Goal: Task Accomplishment & Management: Use online tool/utility

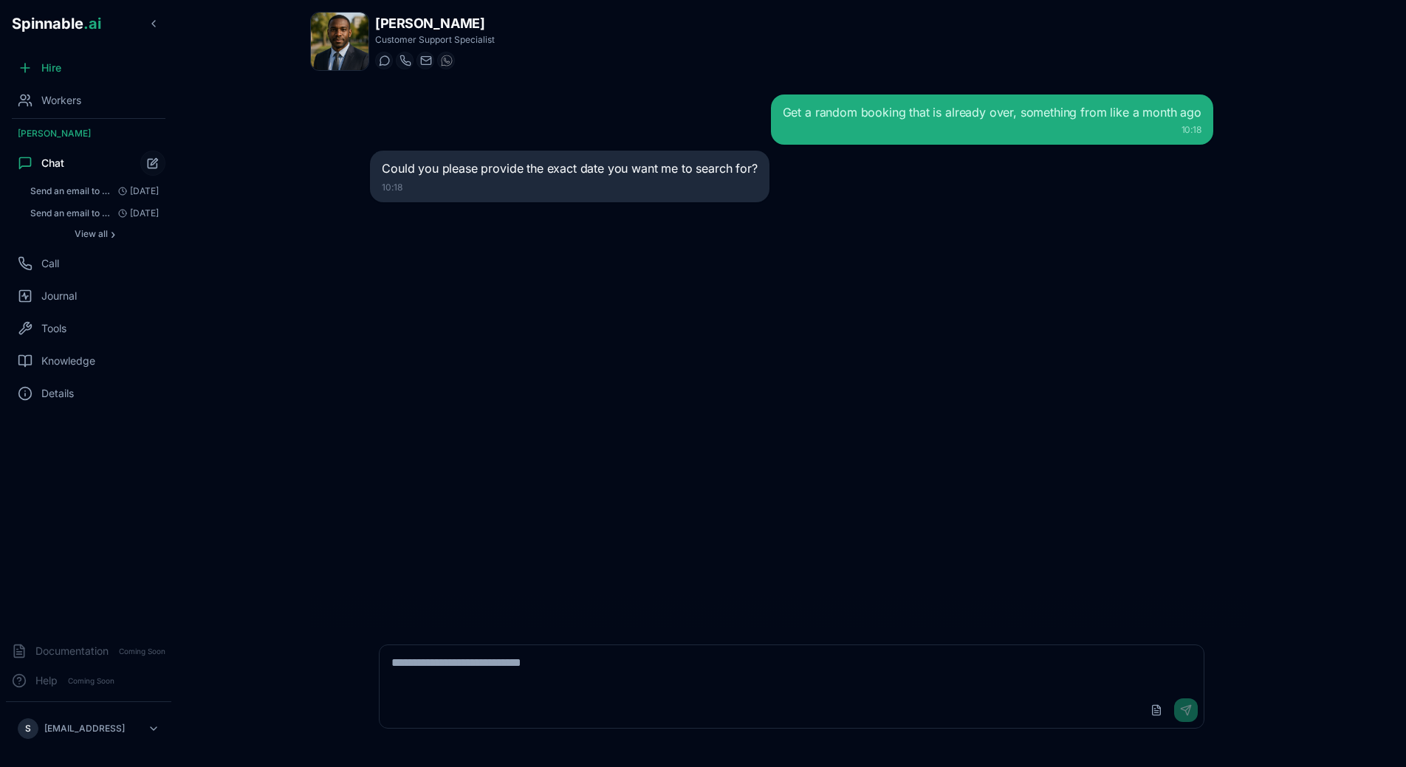
click at [429, 251] on div "Get a random booking that is already over, something from like a month ago 10:1…" at bounding box center [791, 355] width 867 height 544
click at [86, 93] on div "Workers" at bounding box center [88, 101] width 165 height 30
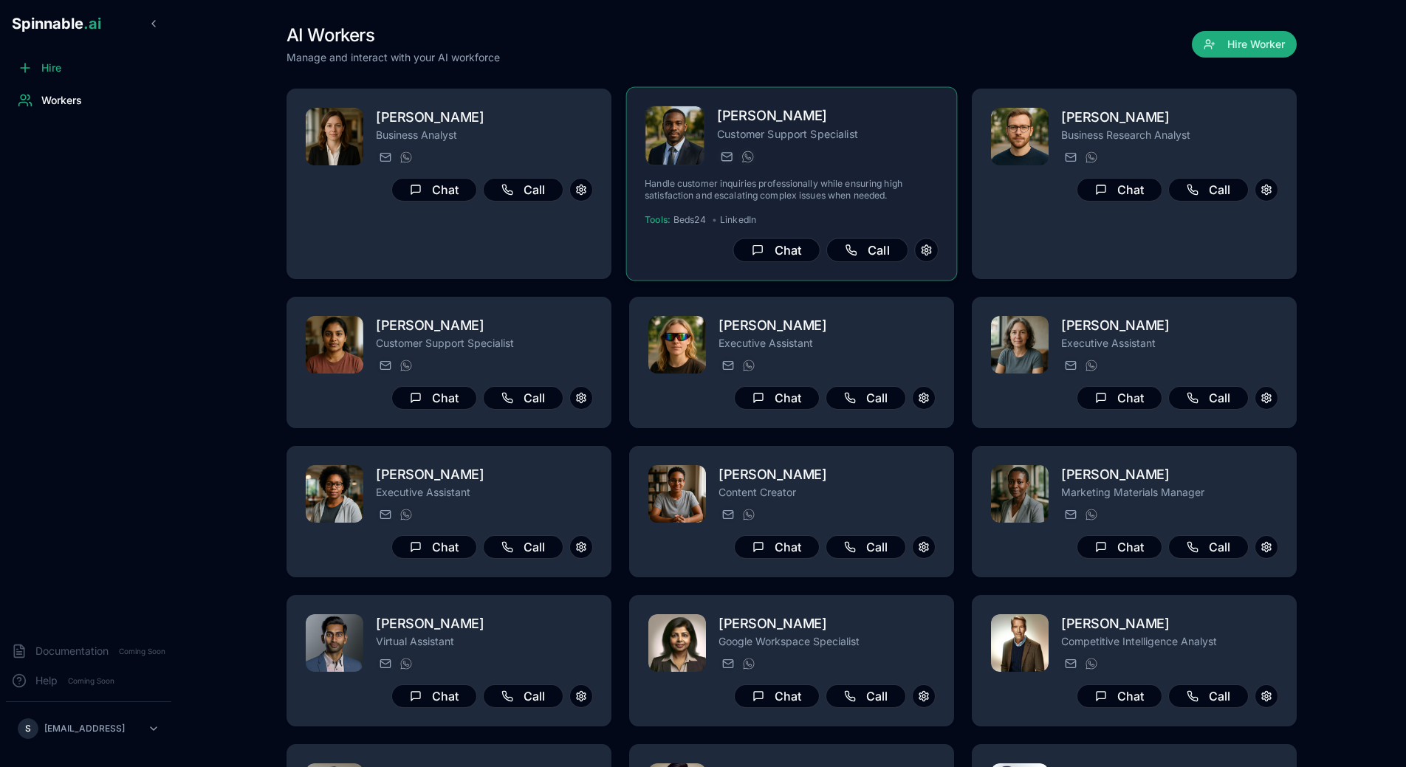
click at [843, 137] on p "Customer Support Specialist" at bounding box center [827, 133] width 221 height 15
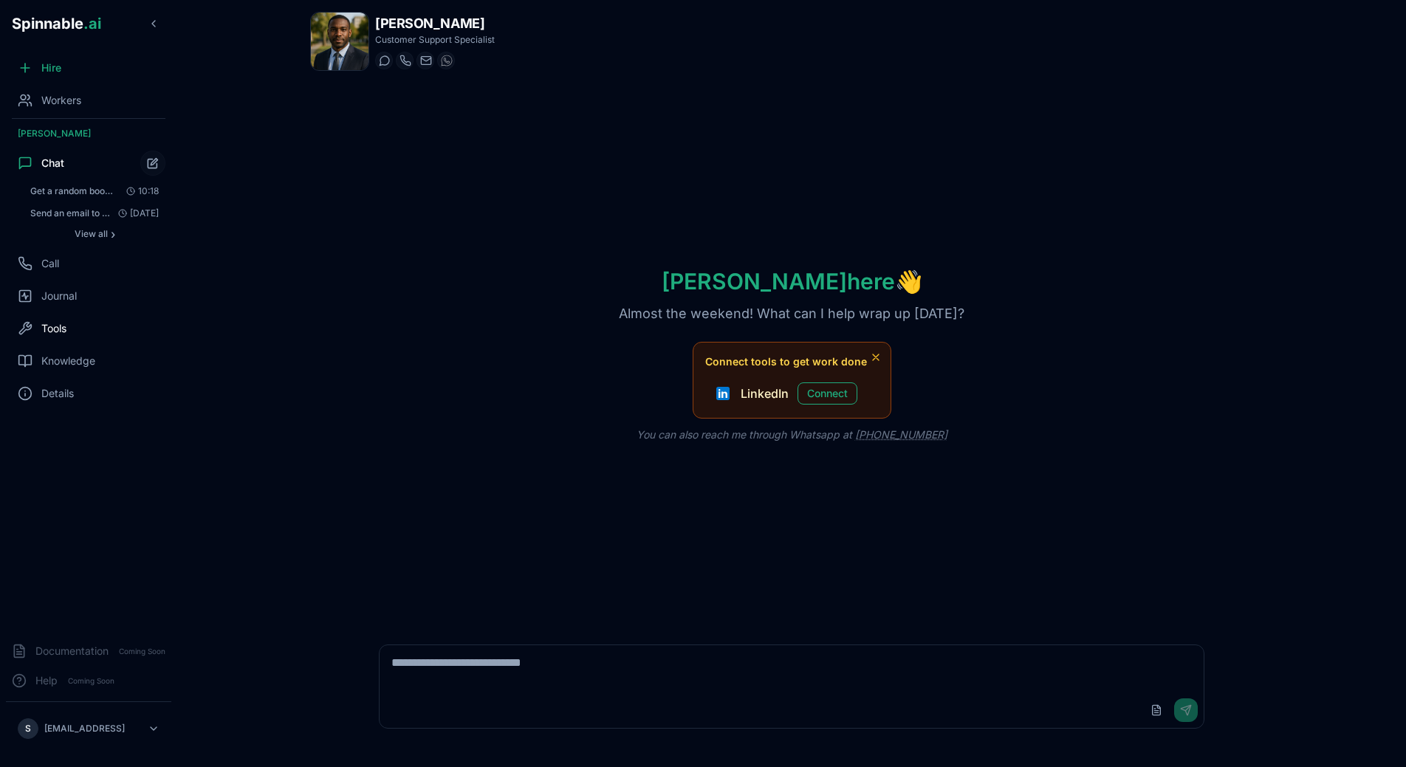
click at [58, 320] on div "Tools" at bounding box center [88, 329] width 165 height 30
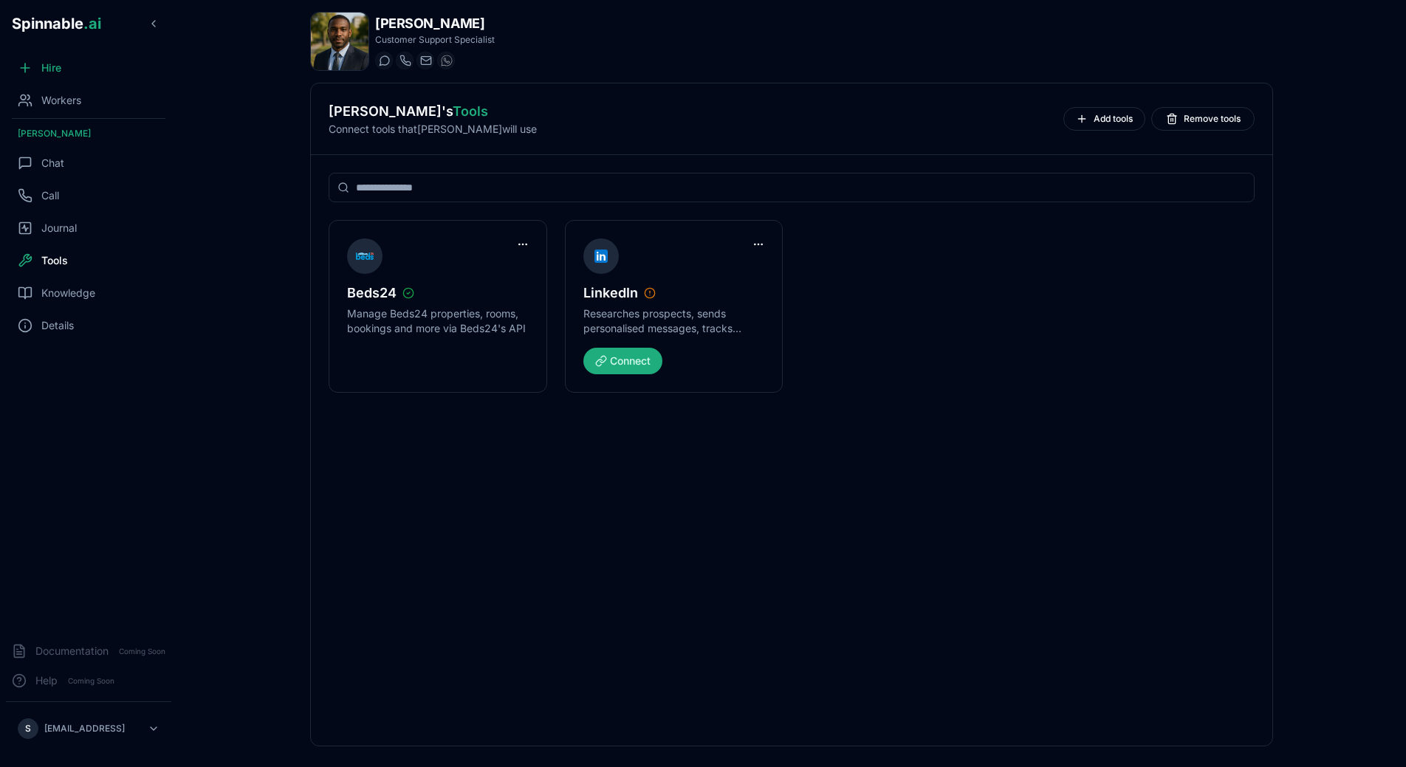
click at [547, 177] on input at bounding box center [792, 188] width 926 height 30
type input "*"
click at [105, 97] on div "Workers" at bounding box center [88, 101] width 165 height 30
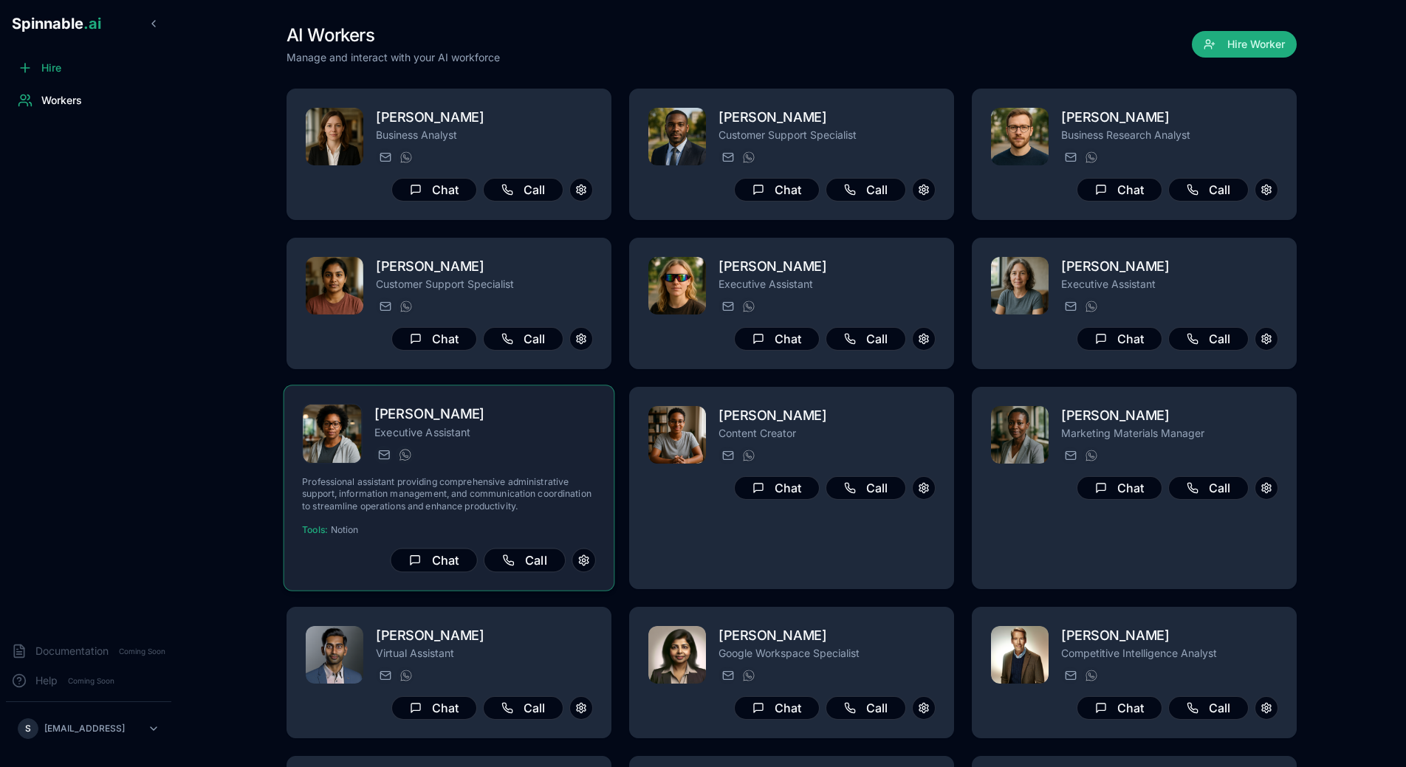
click at [492, 467] on div "[PERSON_NAME] Executive Assistant [PERSON_NAME][EMAIL_ADDRESS] [PHONE_NUMBER] P…" at bounding box center [449, 488] width 294 height 168
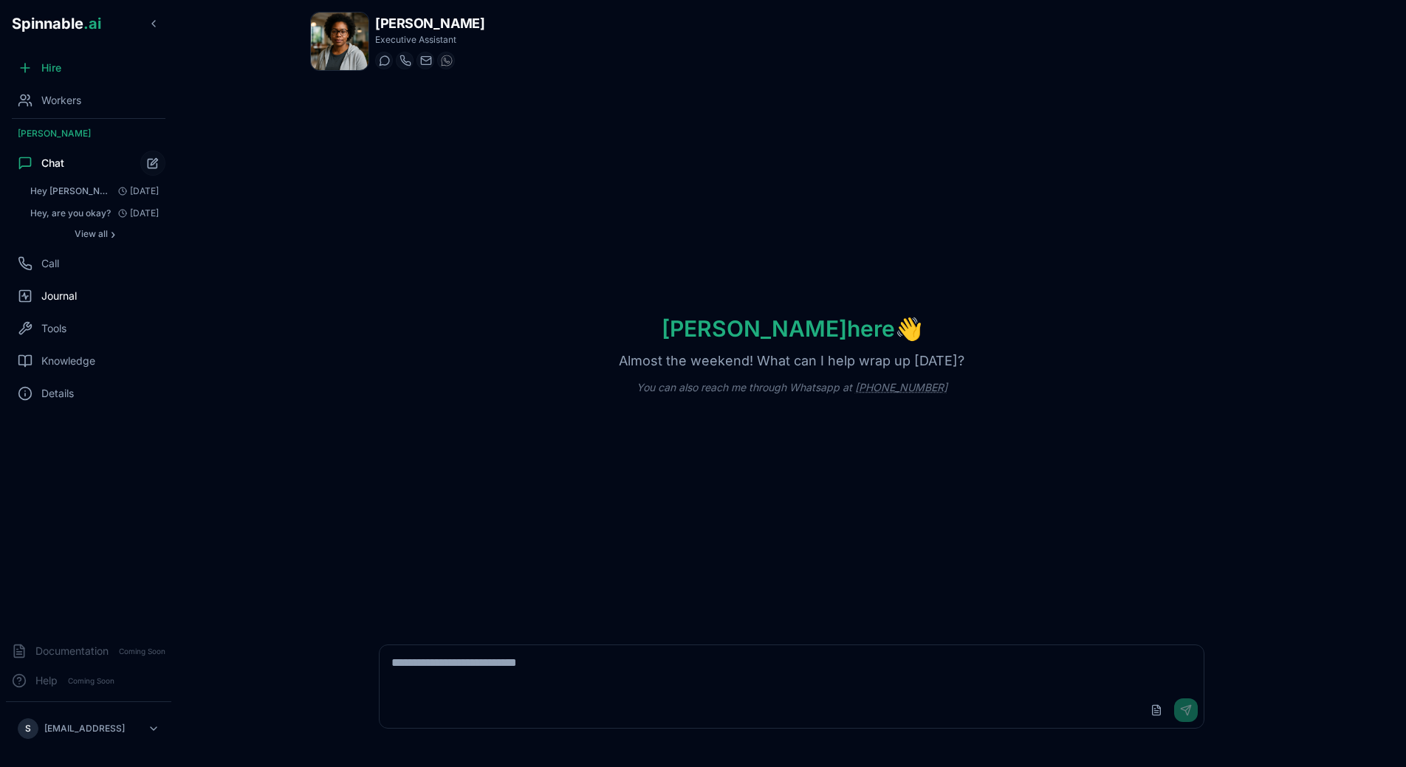
click at [75, 310] on div "Journal" at bounding box center [88, 296] width 165 height 30
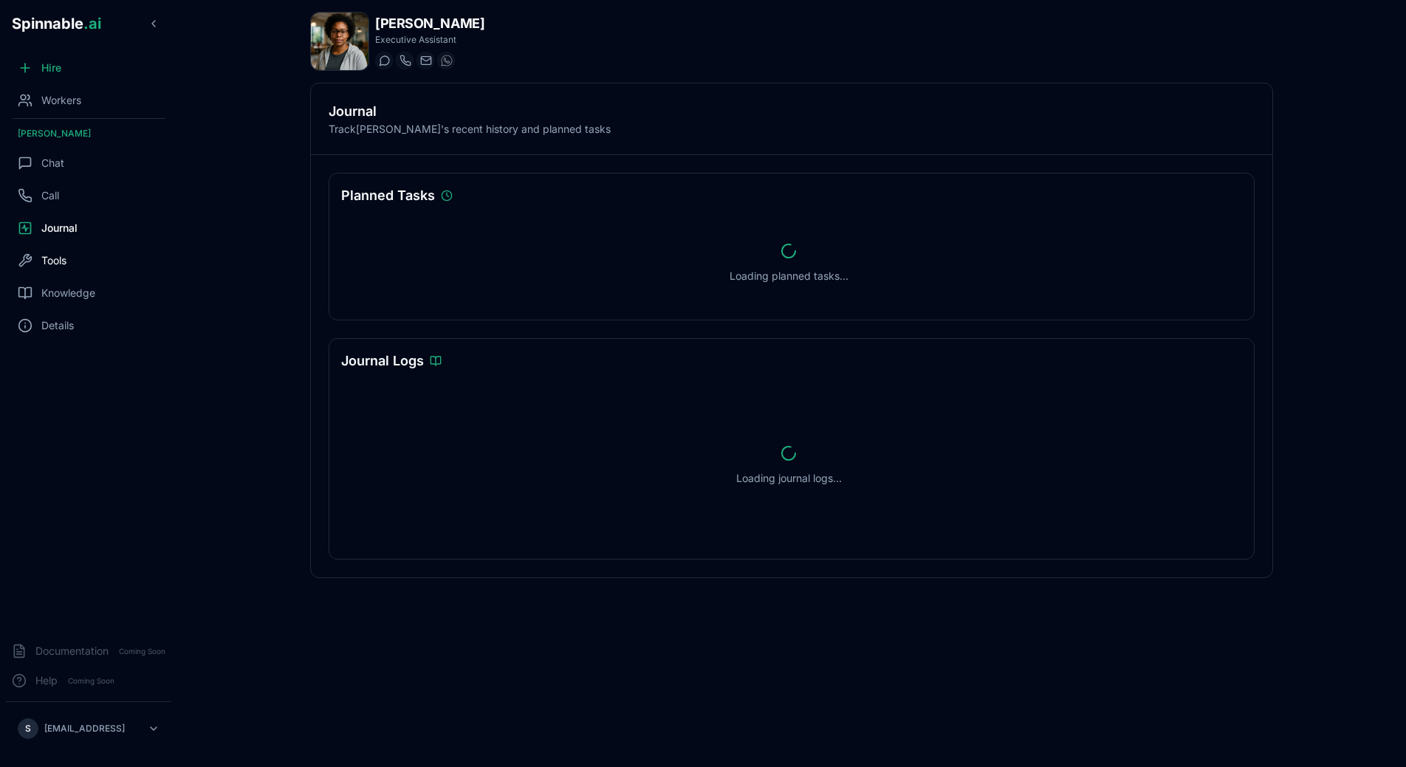
click at [58, 271] on div "Tools" at bounding box center [88, 261] width 165 height 30
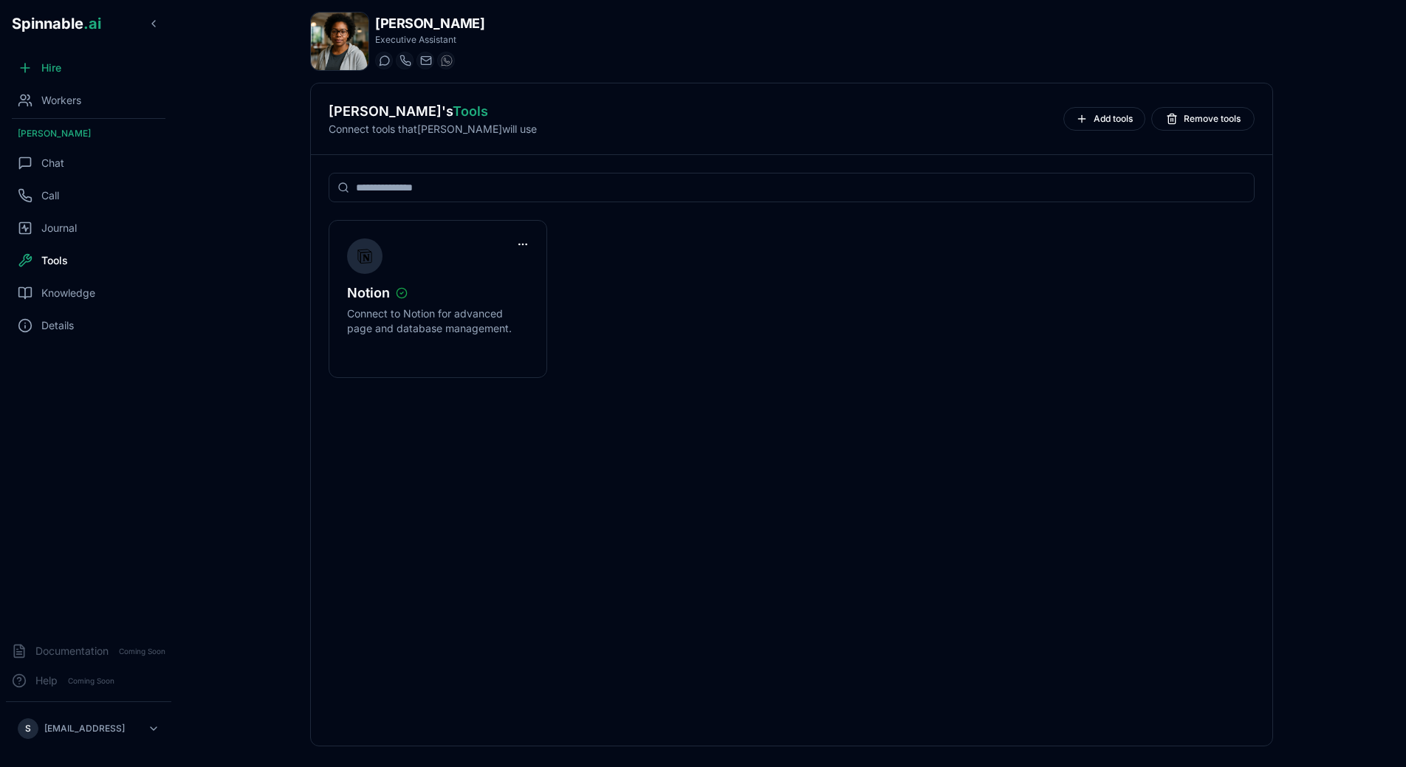
click at [703, 196] on input at bounding box center [792, 188] width 926 height 30
click at [674, 196] on input at bounding box center [792, 188] width 926 height 30
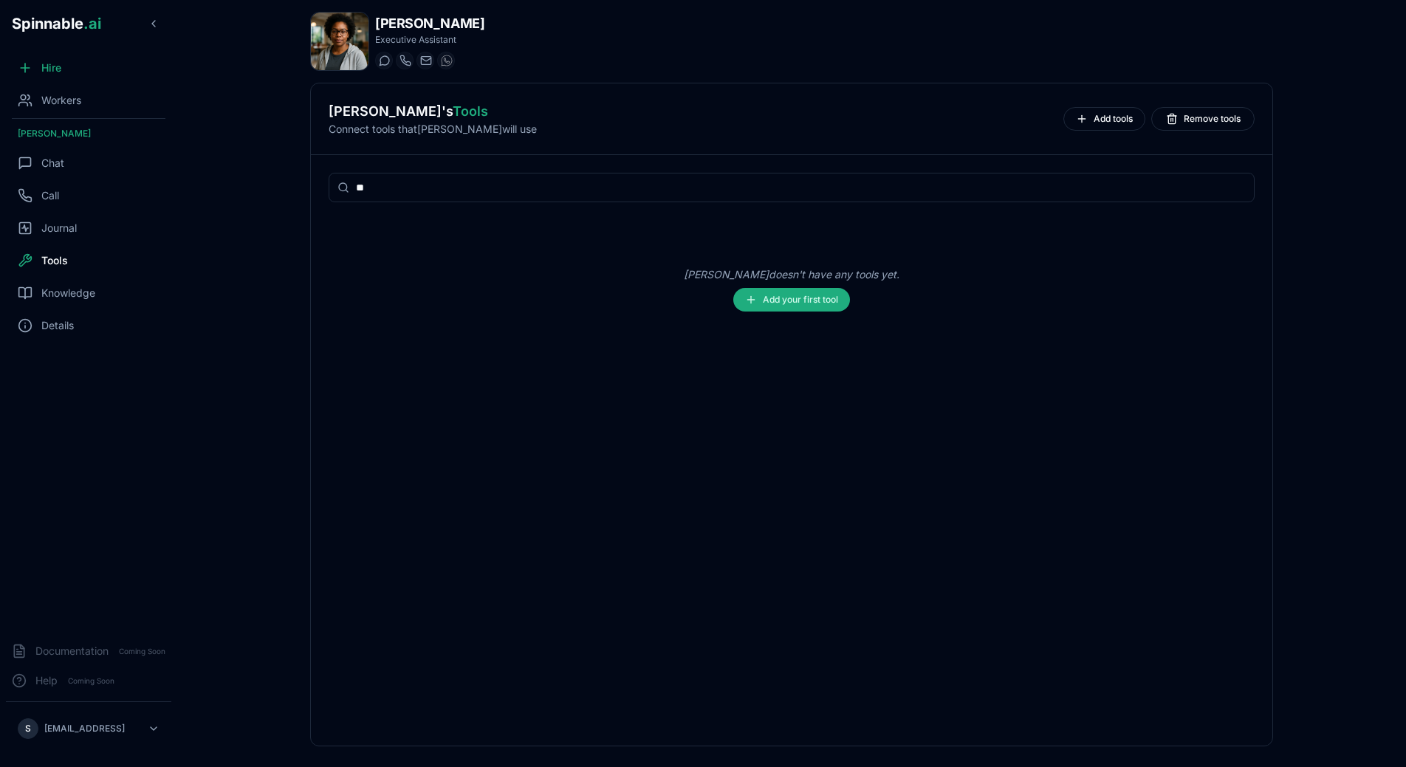
type input "***"
type input "****"
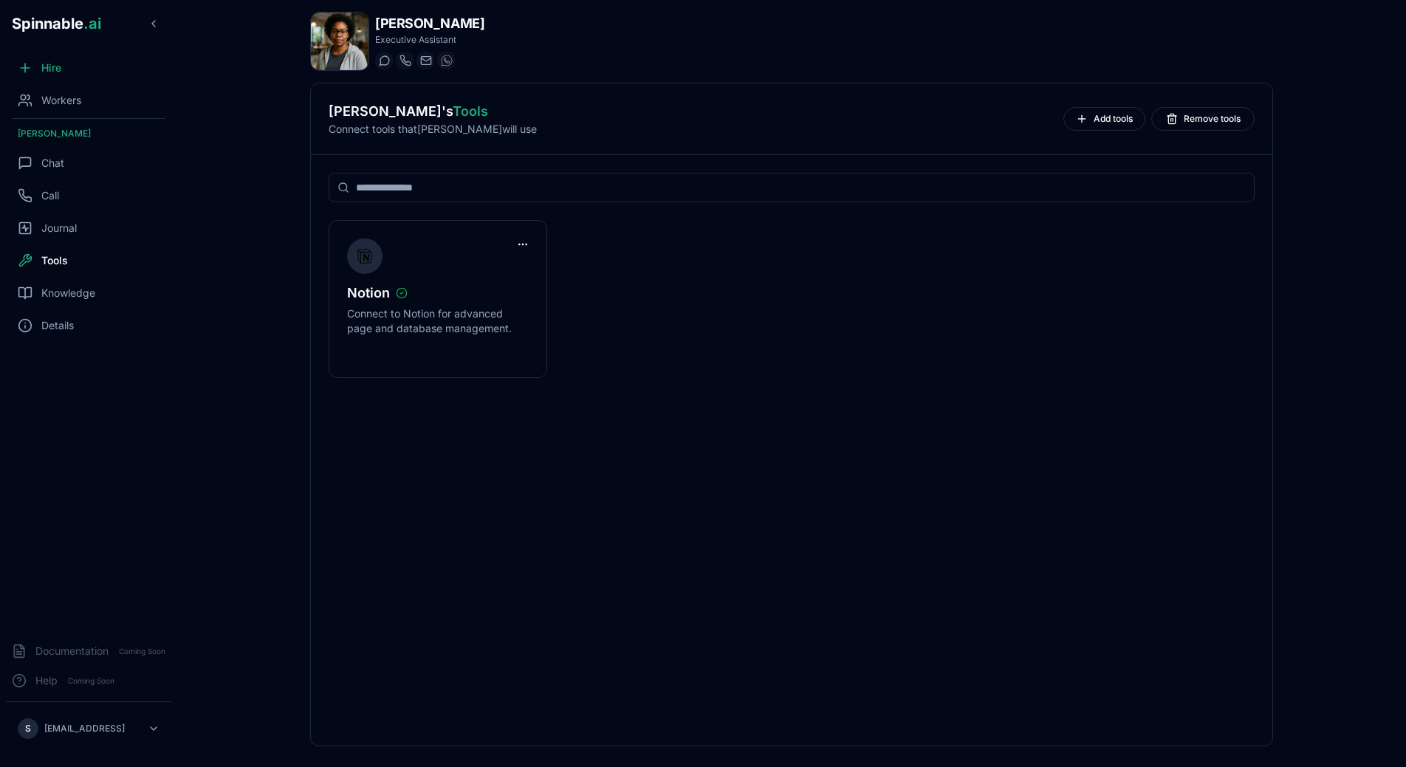
click at [1101, 106] on div "[PERSON_NAME] 's Tools Connect tools that [PERSON_NAME] will use Add tools Remo…" at bounding box center [792, 118] width 926 height 35
click at [1097, 116] on span "Add tools" at bounding box center [1112, 119] width 39 height 12
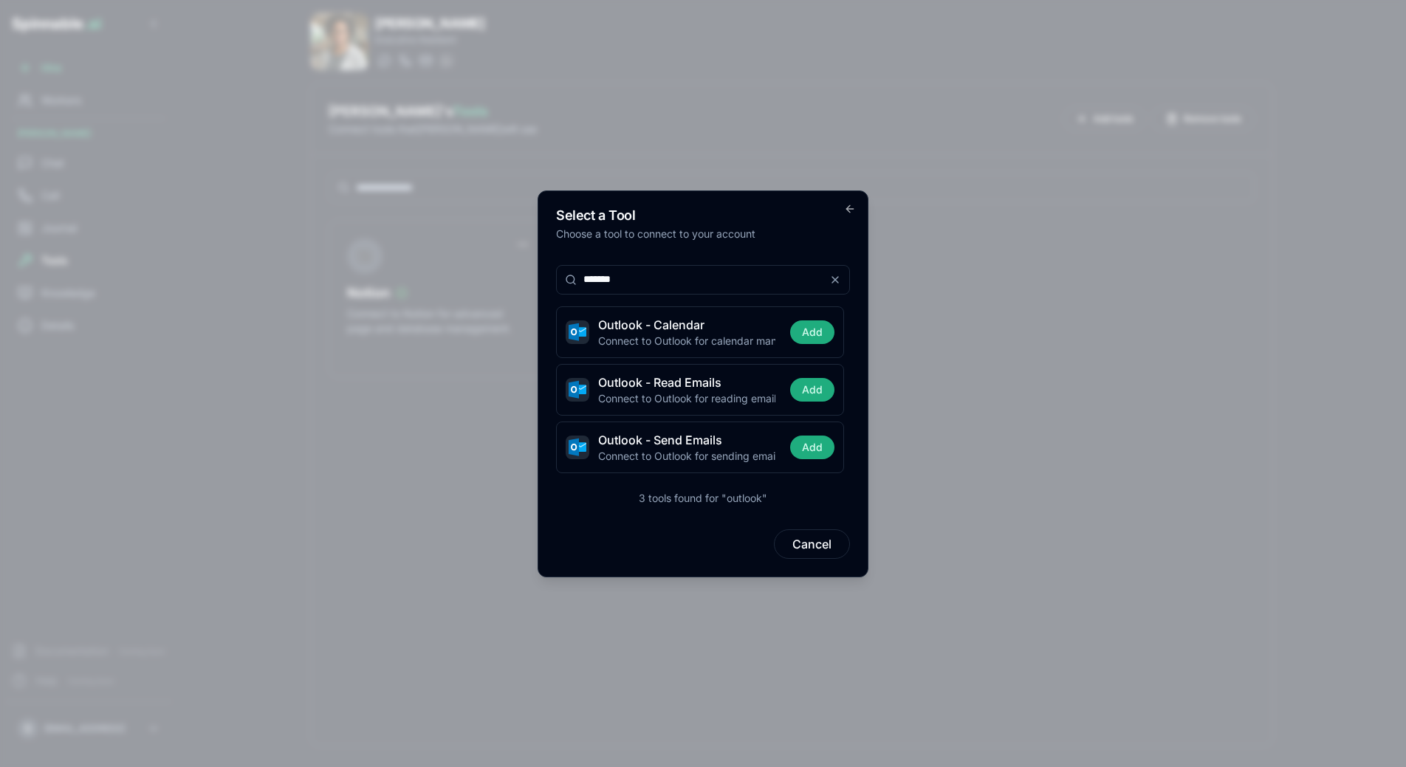
type input "*******"
click at [779, 247] on div "Select a Tool Choose a tool to connect to your account ******* Outlook - Calend…" at bounding box center [702, 383] width 331 height 387
click at [799, 393] on button "Add" at bounding box center [812, 390] width 44 height 24
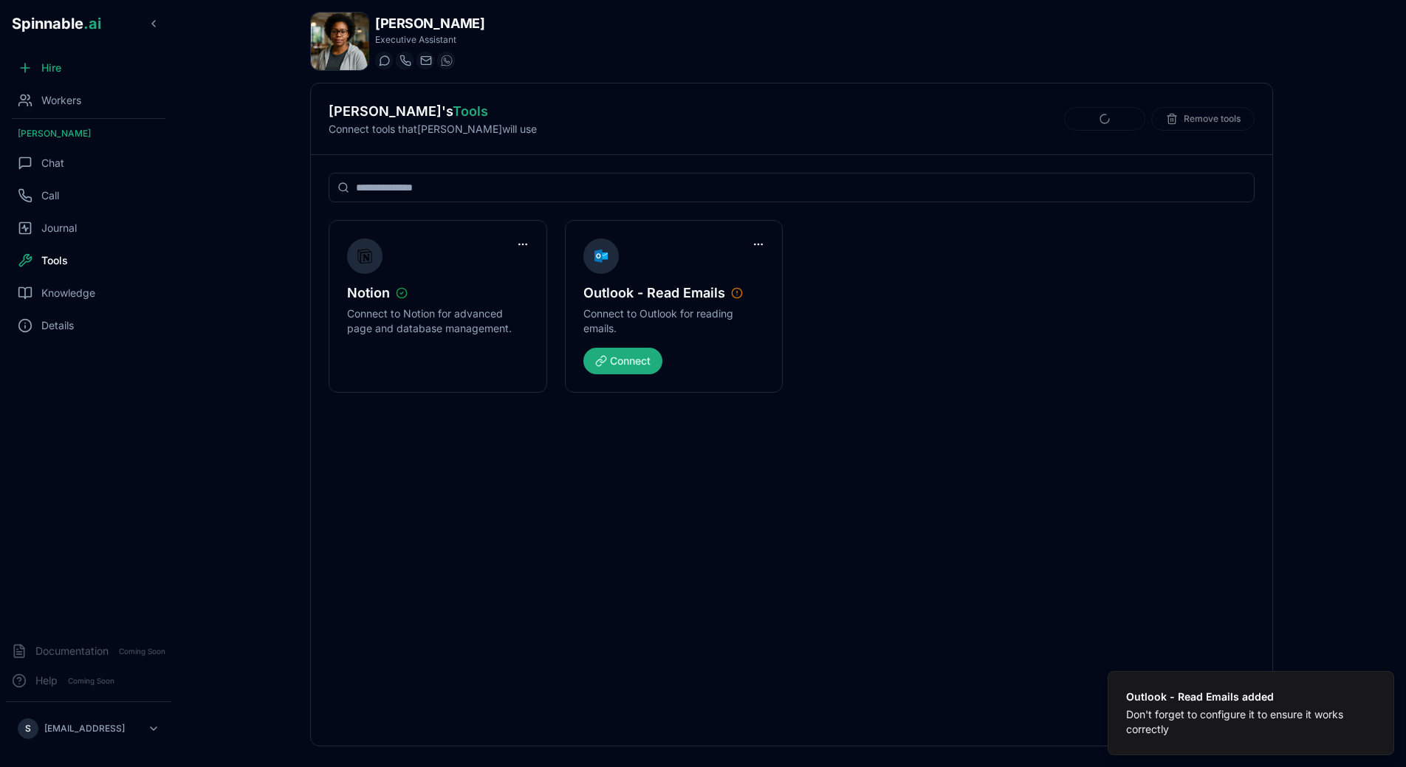
click at [870, 333] on div "Notion Connect to Notion for advanced page and database management. Outlook - R…" at bounding box center [792, 306] width 926 height 173
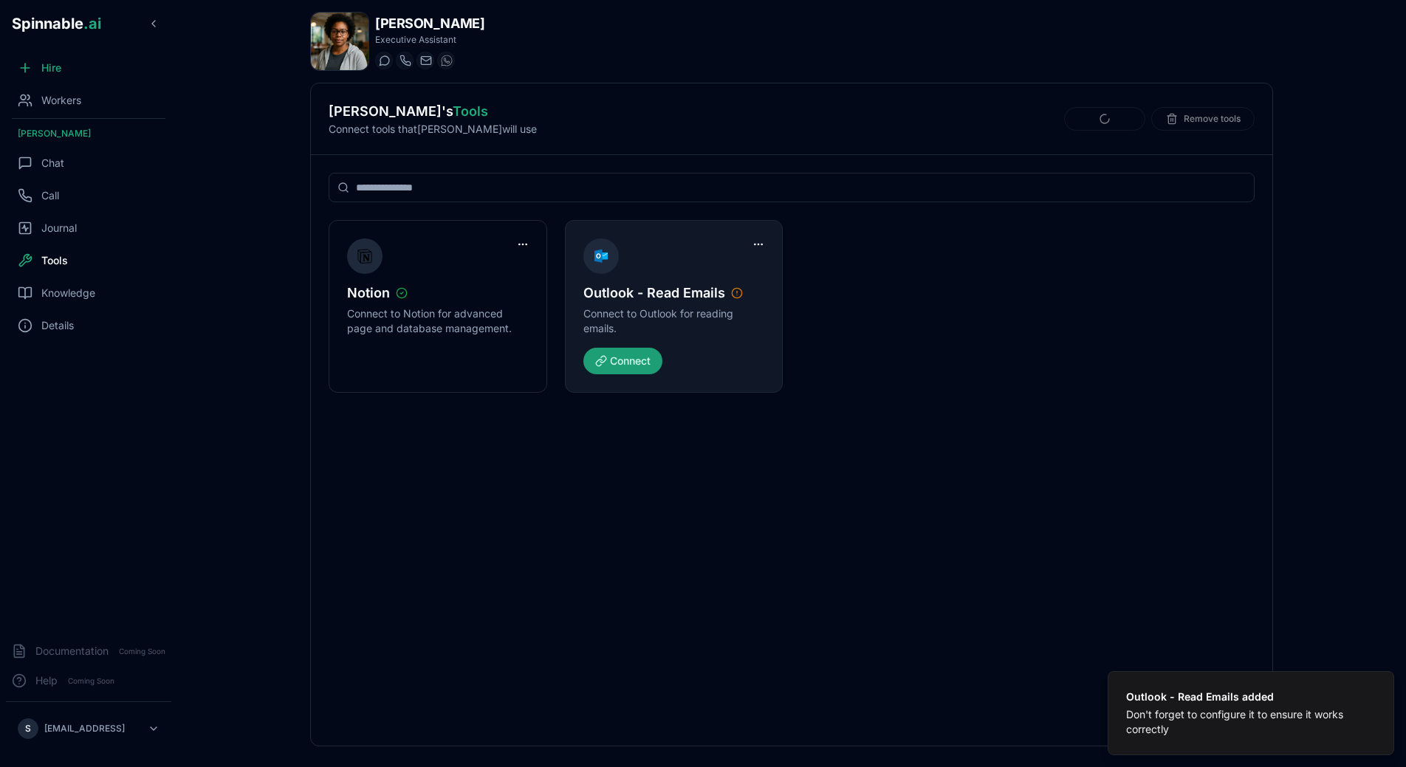
click at [625, 369] on button "Connect" at bounding box center [622, 361] width 79 height 27
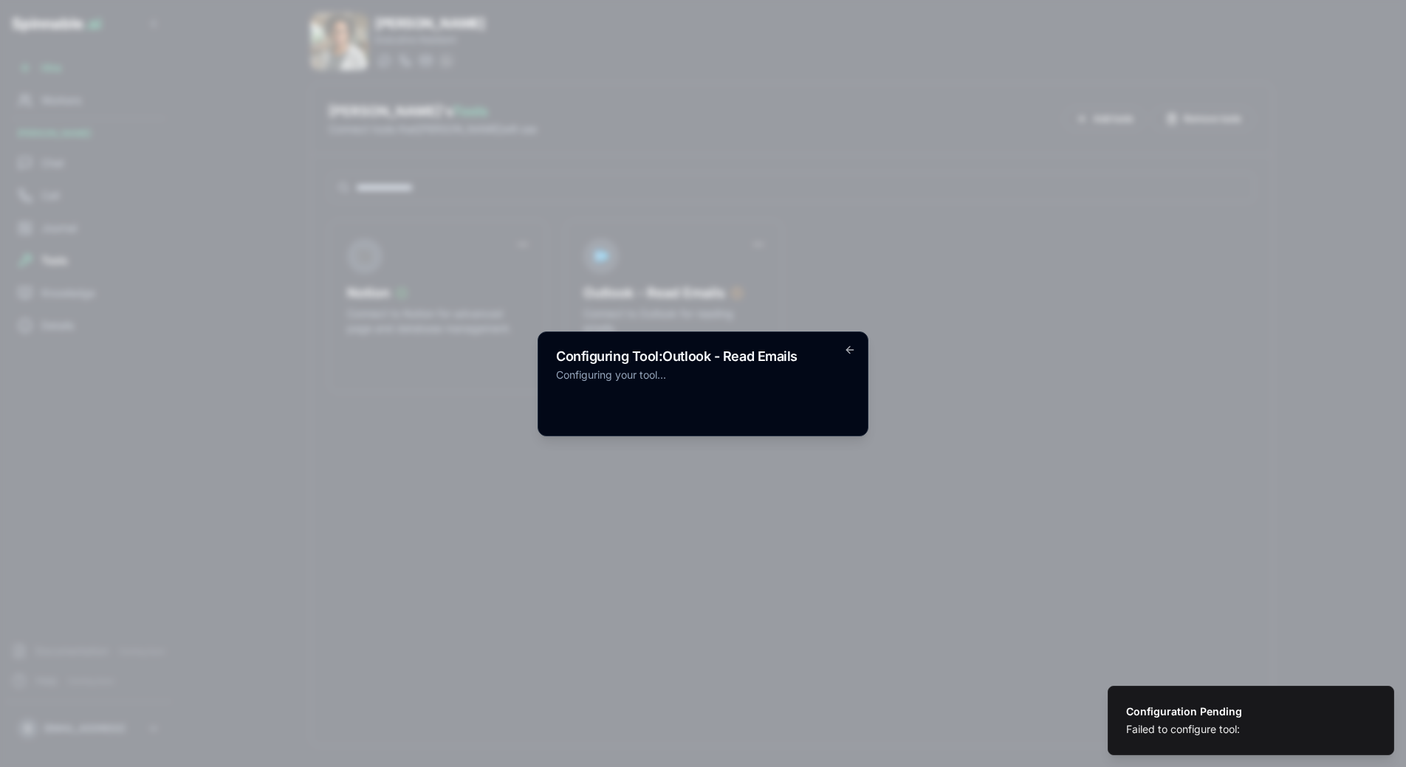
click at [880, 315] on body "Configuration Pending Failed to configure tool: Spinnable .ai Hire Workers [PER…" at bounding box center [703, 383] width 1406 height 767
